Goal: Contribute content: Contribute content

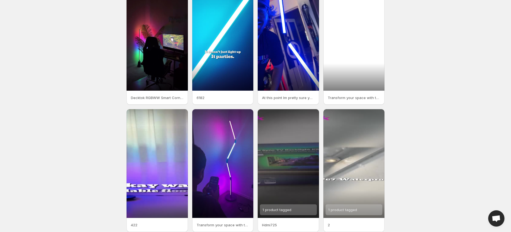
scroll to position [3, 0]
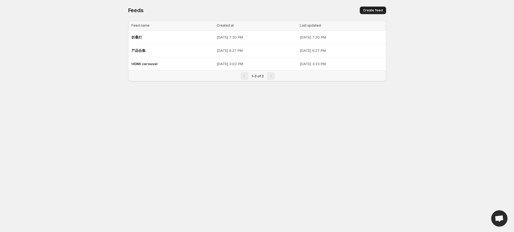
click at [369, 14] on button "Create feed" at bounding box center [373, 11] width 26 height 8
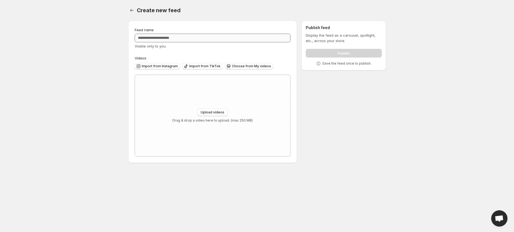
drag, startPoint x: 157, startPoint y: 67, endPoint x: 254, endPoint y: 56, distance: 97.3
click at [255, 40] on div "Feed name Visible only to you. Videos Import from Instagram Import from TikTok …" at bounding box center [213, 92] width 156 height 130
click at [244, 65] on span "Choose from My videos" at bounding box center [251, 66] width 39 height 4
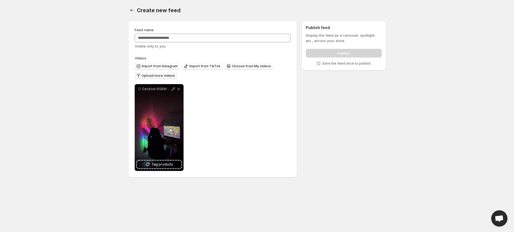
click at [145, 75] on span "Upload more videos" at bounding box center [158, 76] width 33 height 4
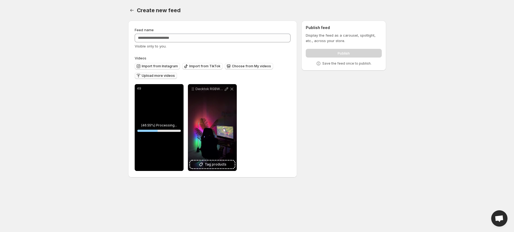
click at [168, 74] on span "Upload more videos" at bounding box center [158, 76] width 33 height 4
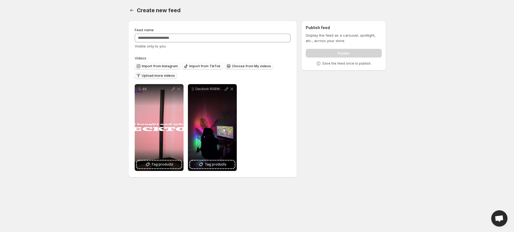
click at [172, 76] on span "Upload more videos" at bounding box center [158, 76] width 33 height 4
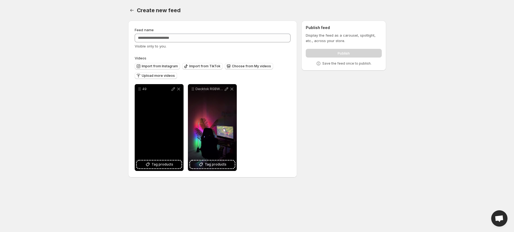
click at [161, 113] on div "49" at bounding box center [159, 127] width 49 height 87
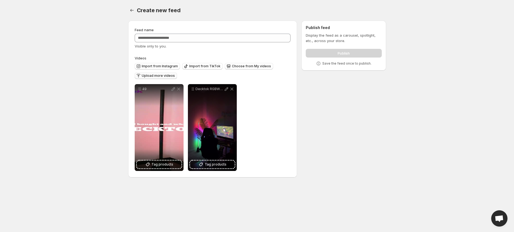
click at [150, 77] on span "Upload more videos" at bounding box center [158, 76] width 33 height 4
click at [239, 65] on span "Choose from My videos" at bounding box center [251, 66] width 39 height 4
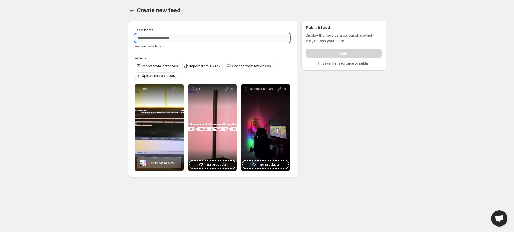
click at [227, 37] on input "Feed name" at bounding box center [213, 38] width 156 height 9
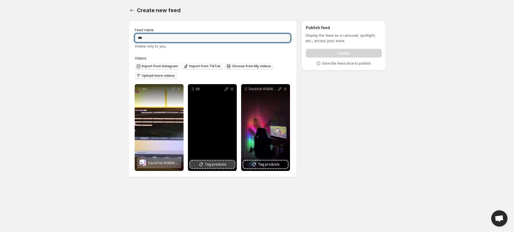
type input "***"
click at [224, 162] on span "Tag products" at bounding box center [216, 164] width 22 height 5
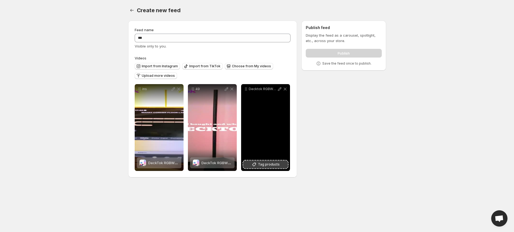
click at [267, 165] on span "Tag products" at bounding box center [269, 164] width 22 height 5
